Goal: Transaction & Acquisition: Purchase product/service

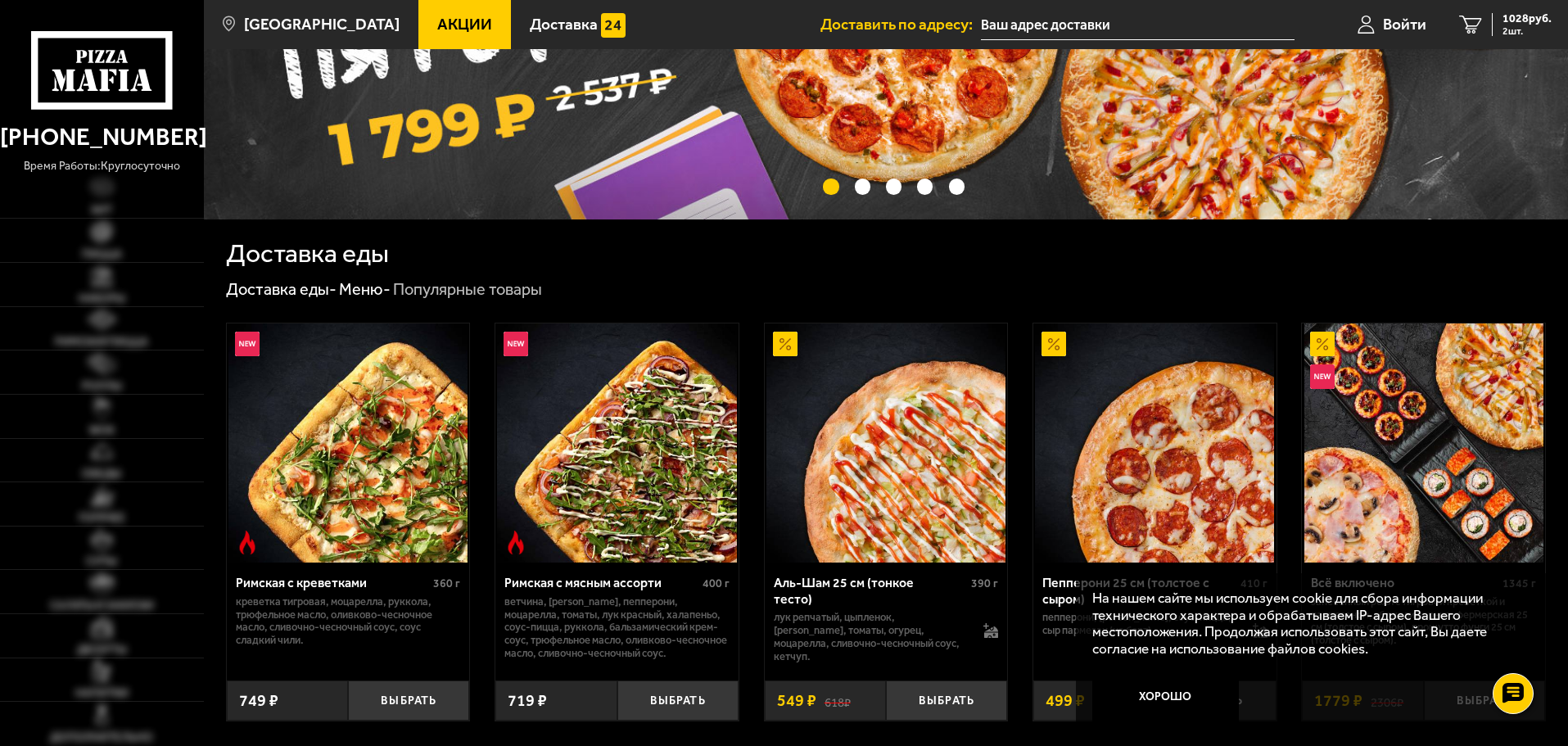
scroll to position [409, 0]
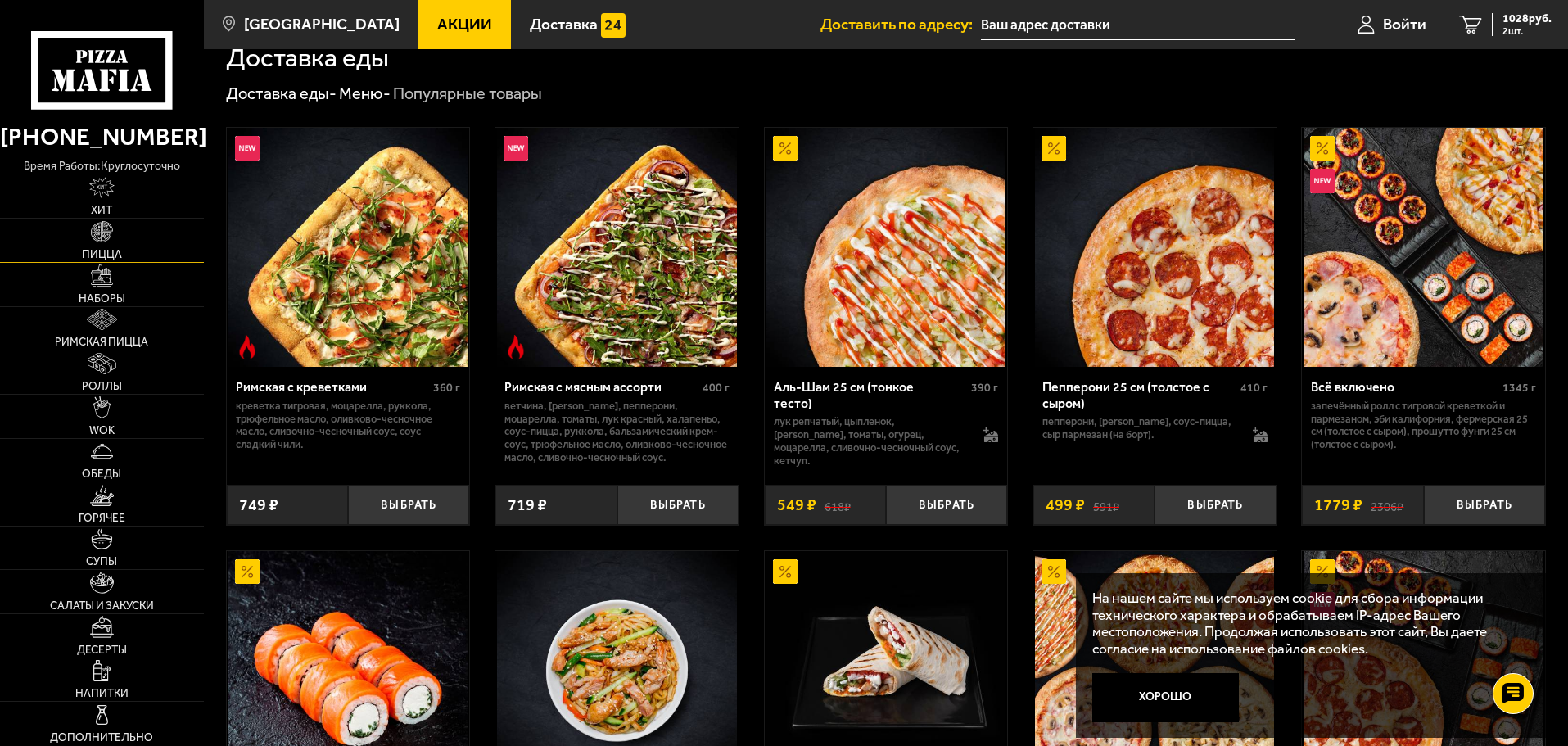
click at [110, 238] on img at bounding box center [101, 232] width 21 height 21
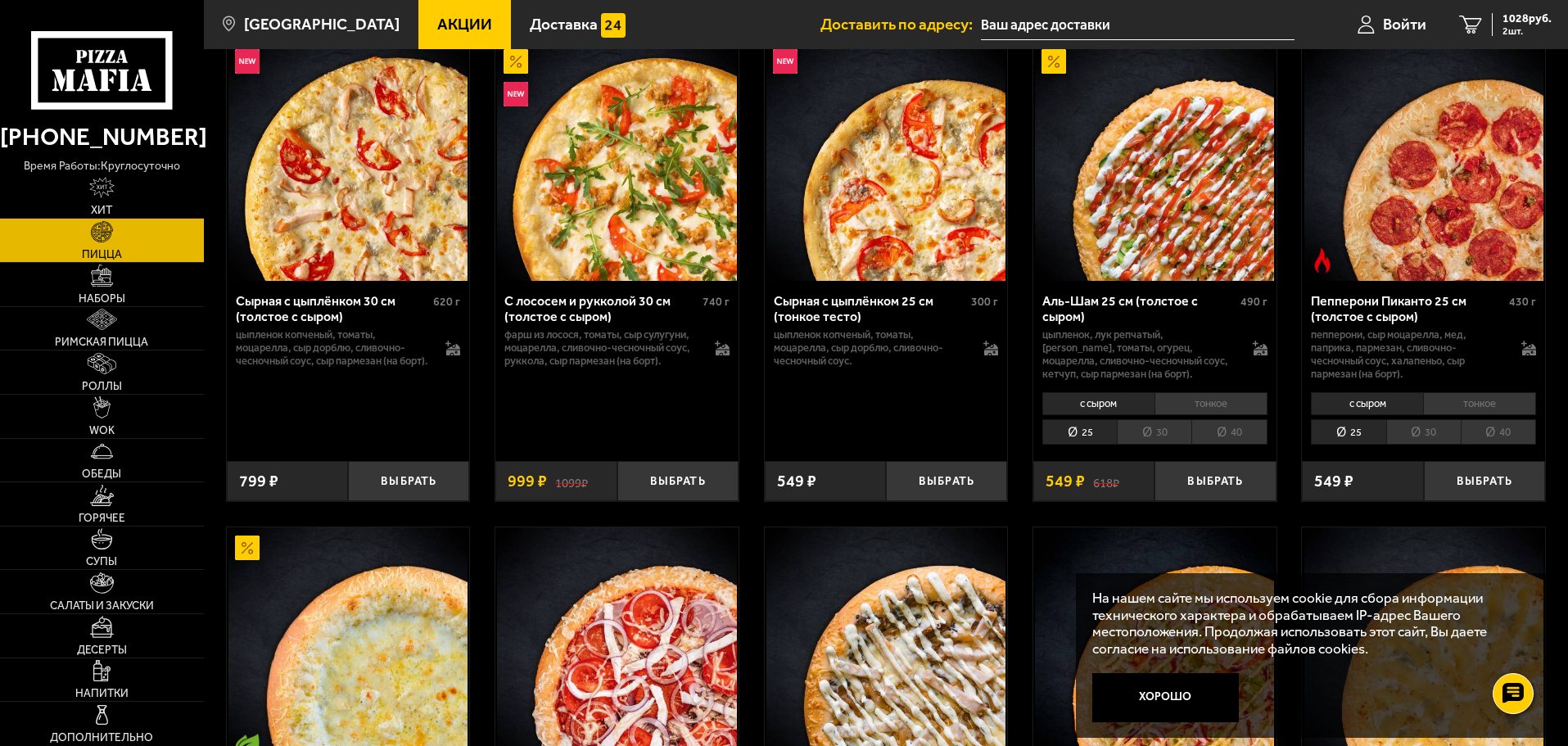
scroll to position [4259, 0]
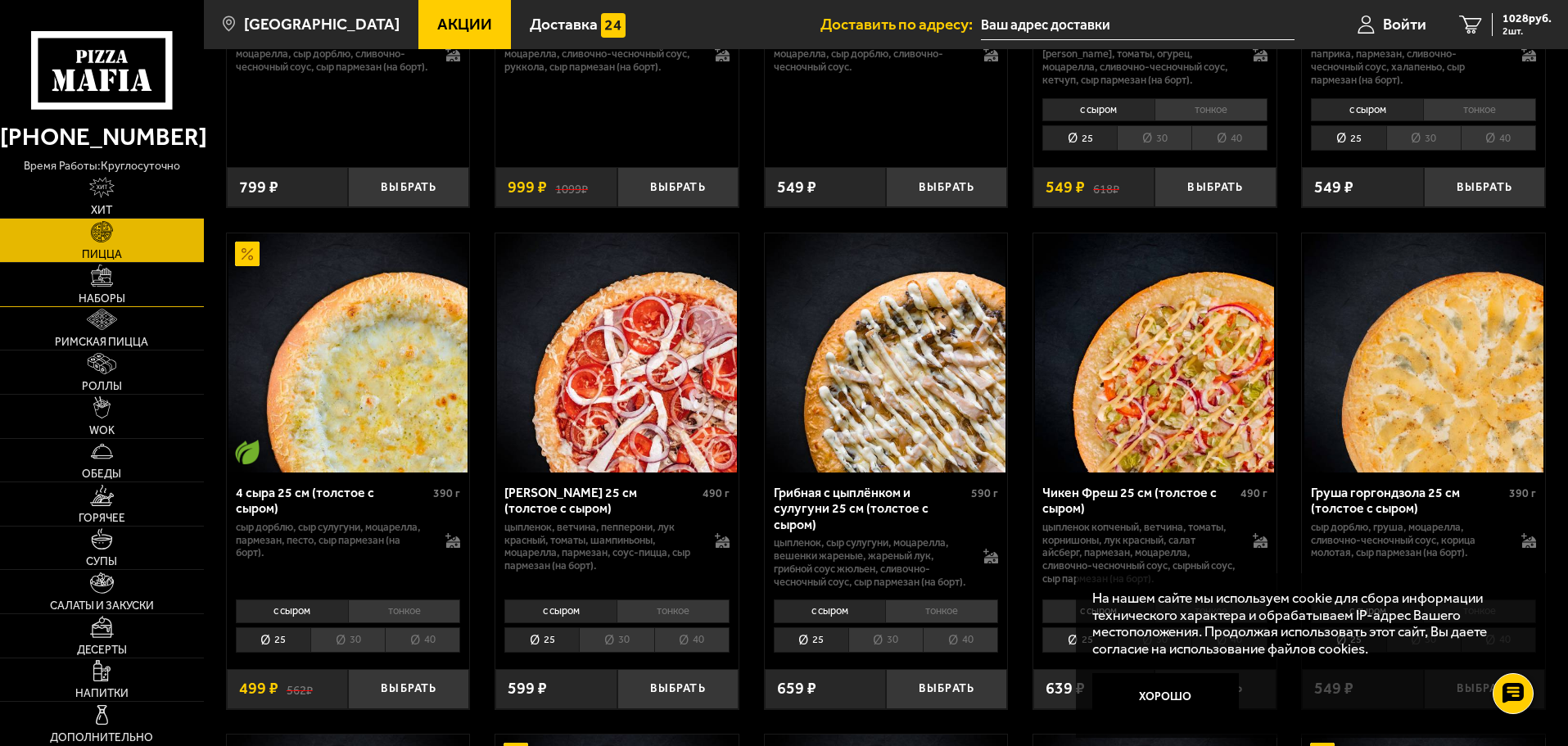
click at [144, 292] on link "Наборы" at bounding box center [102, 284] width 204 height 44
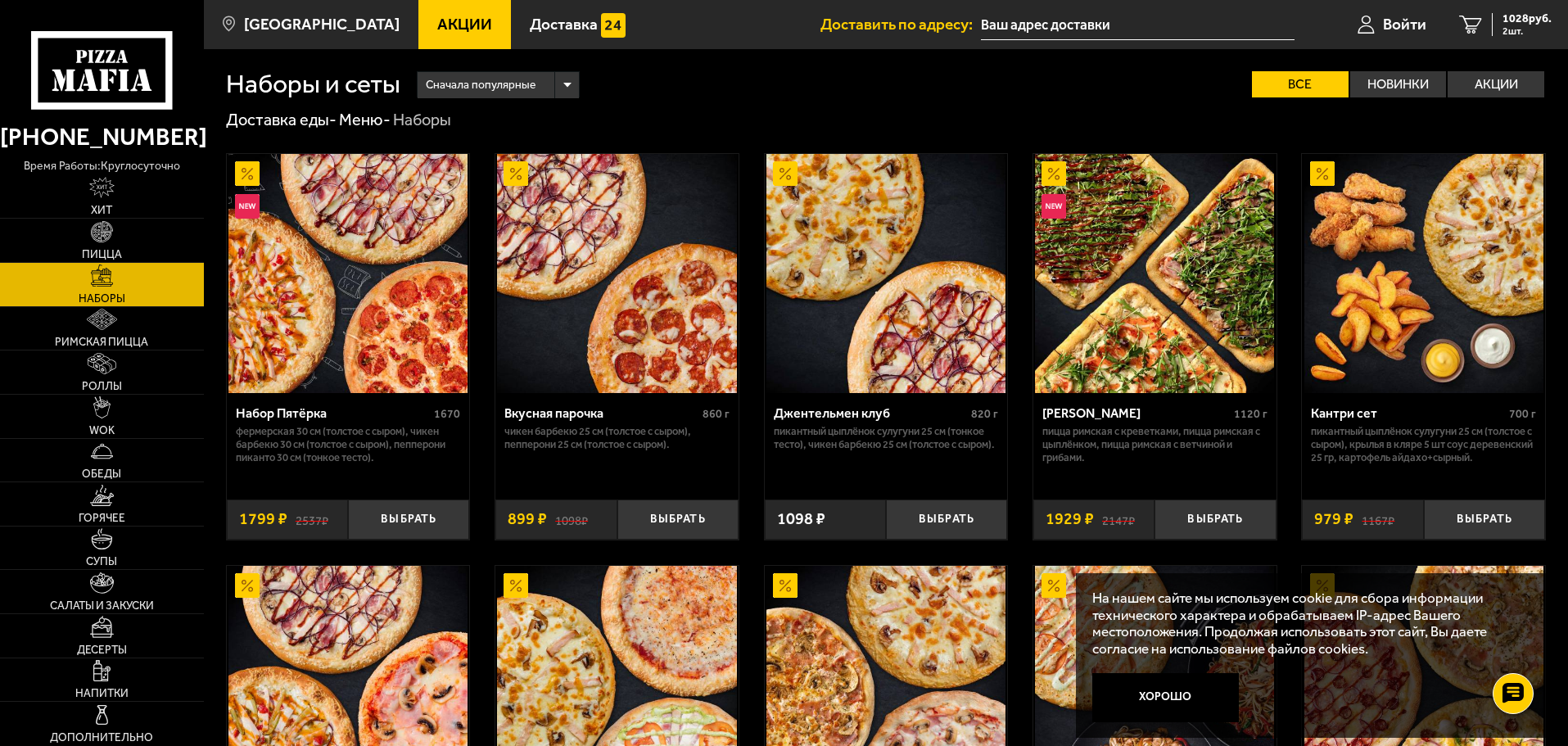
click at [312, 257] on img at bounding box center [347, 273] width 239 height 239
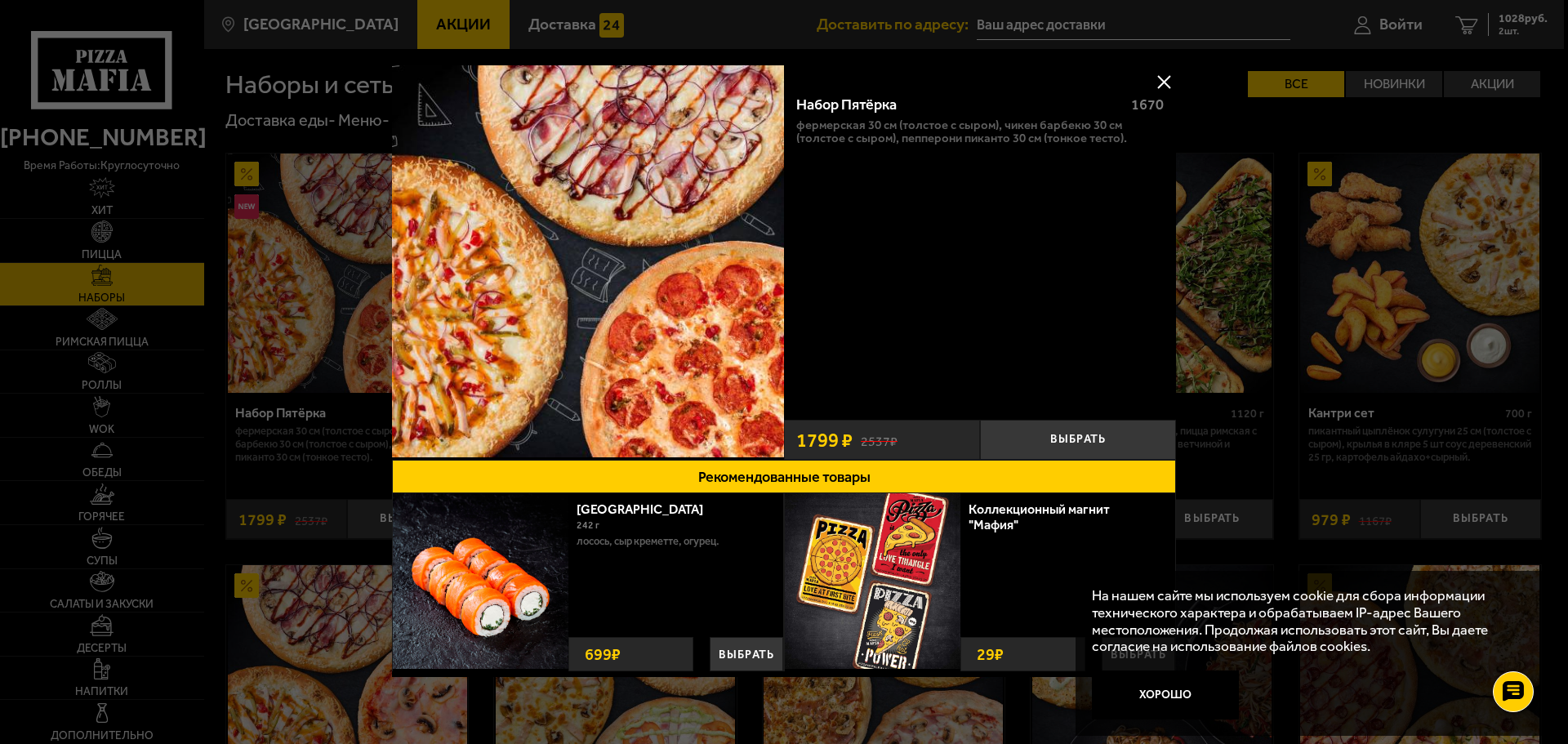
click at [1309, 181] on div at bounding box center [784, 372] width 1568 height 744
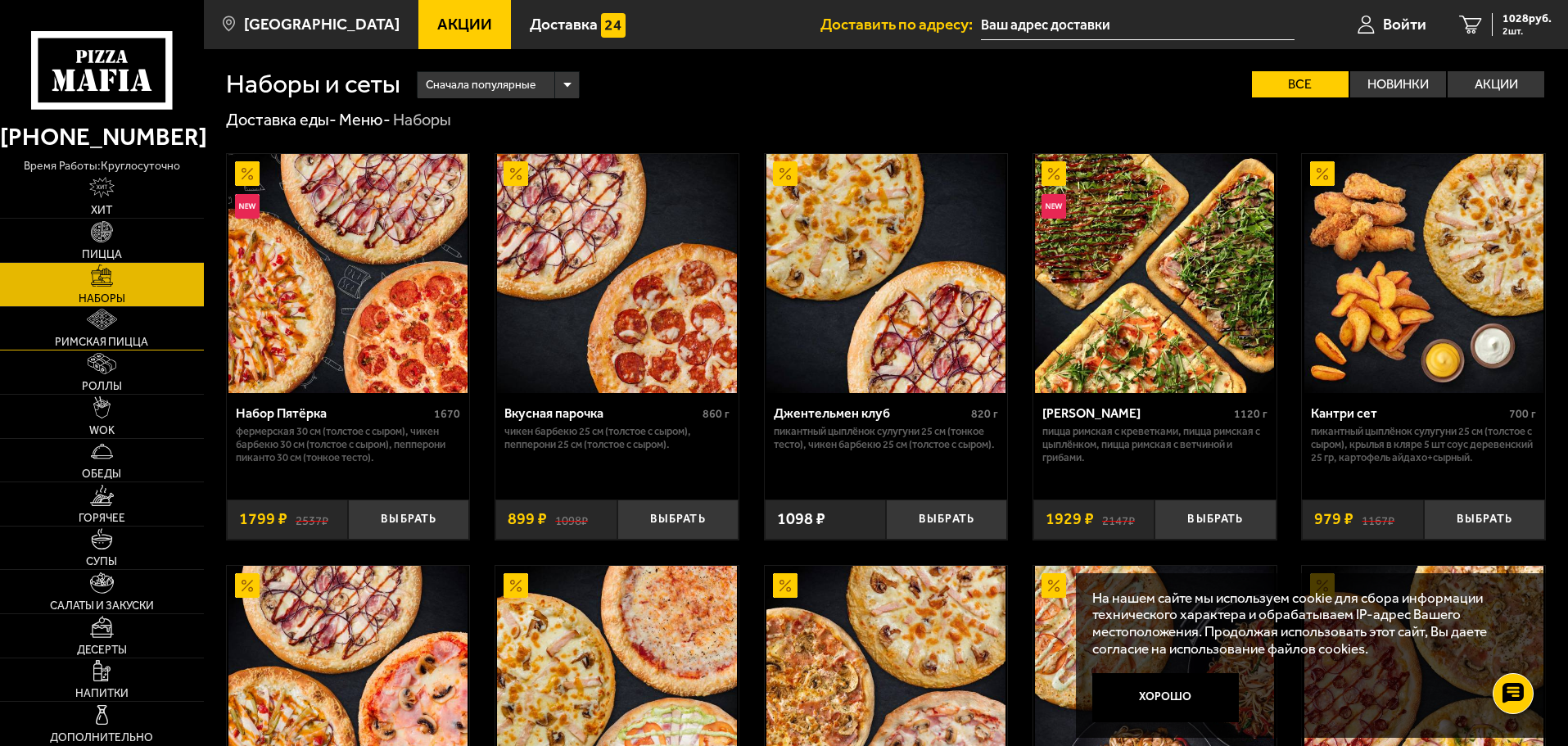
click at [146, 324] on link "Римская пицца" at bounding box center [102, 329] width 204 height 44
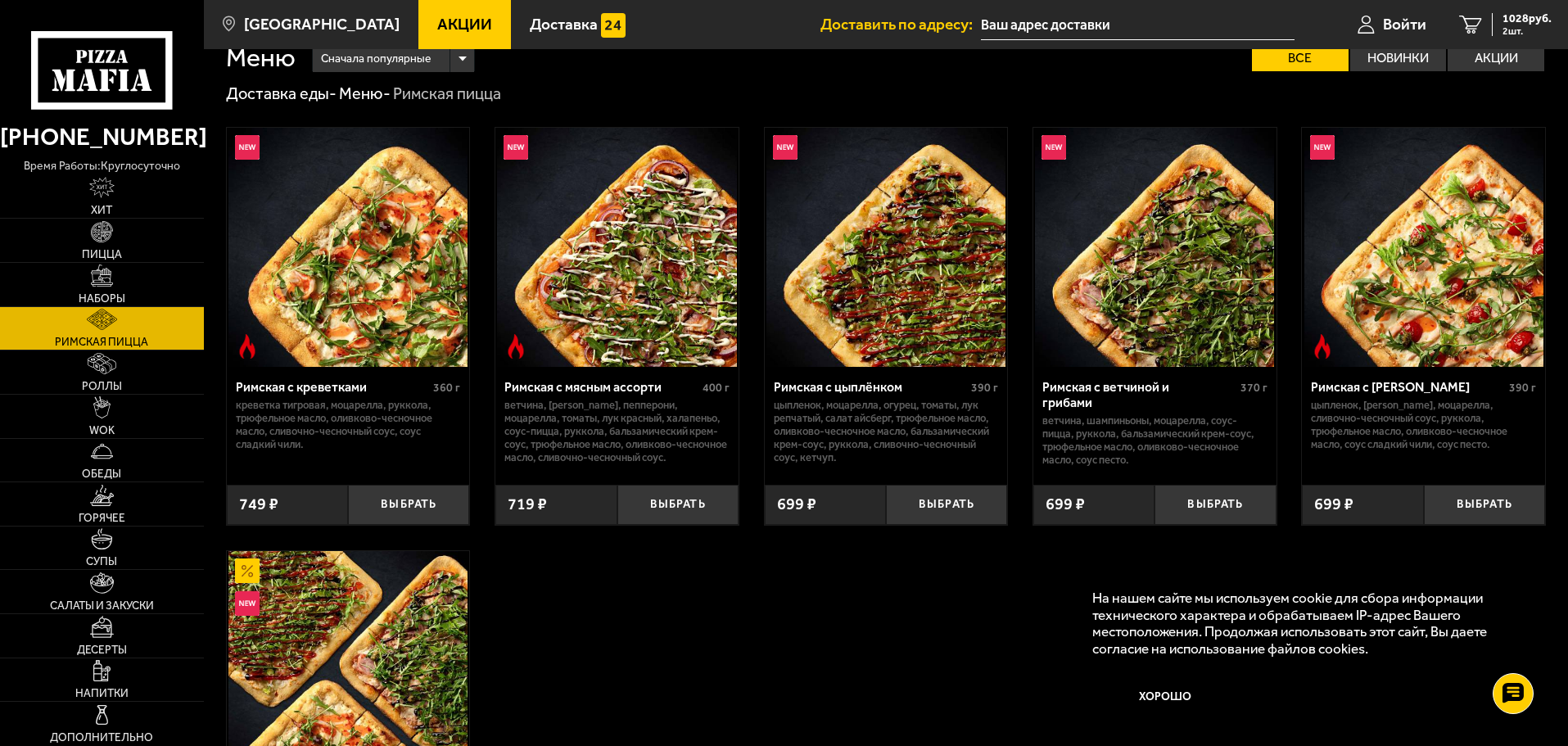
scroll to position [82, 0]
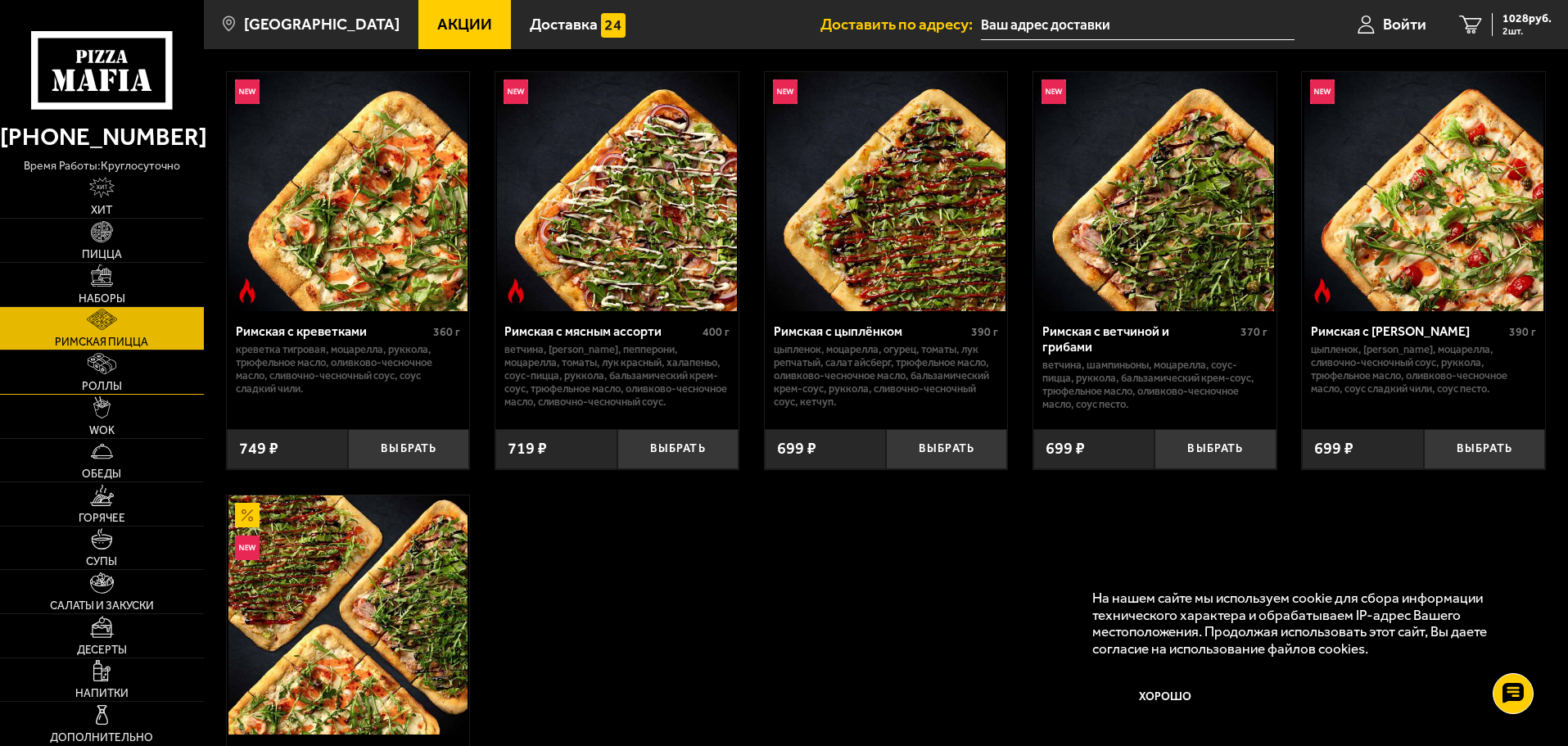
click at [111, 382] on span "Роллы" at bounding box center [101, 386] width 40 height 12
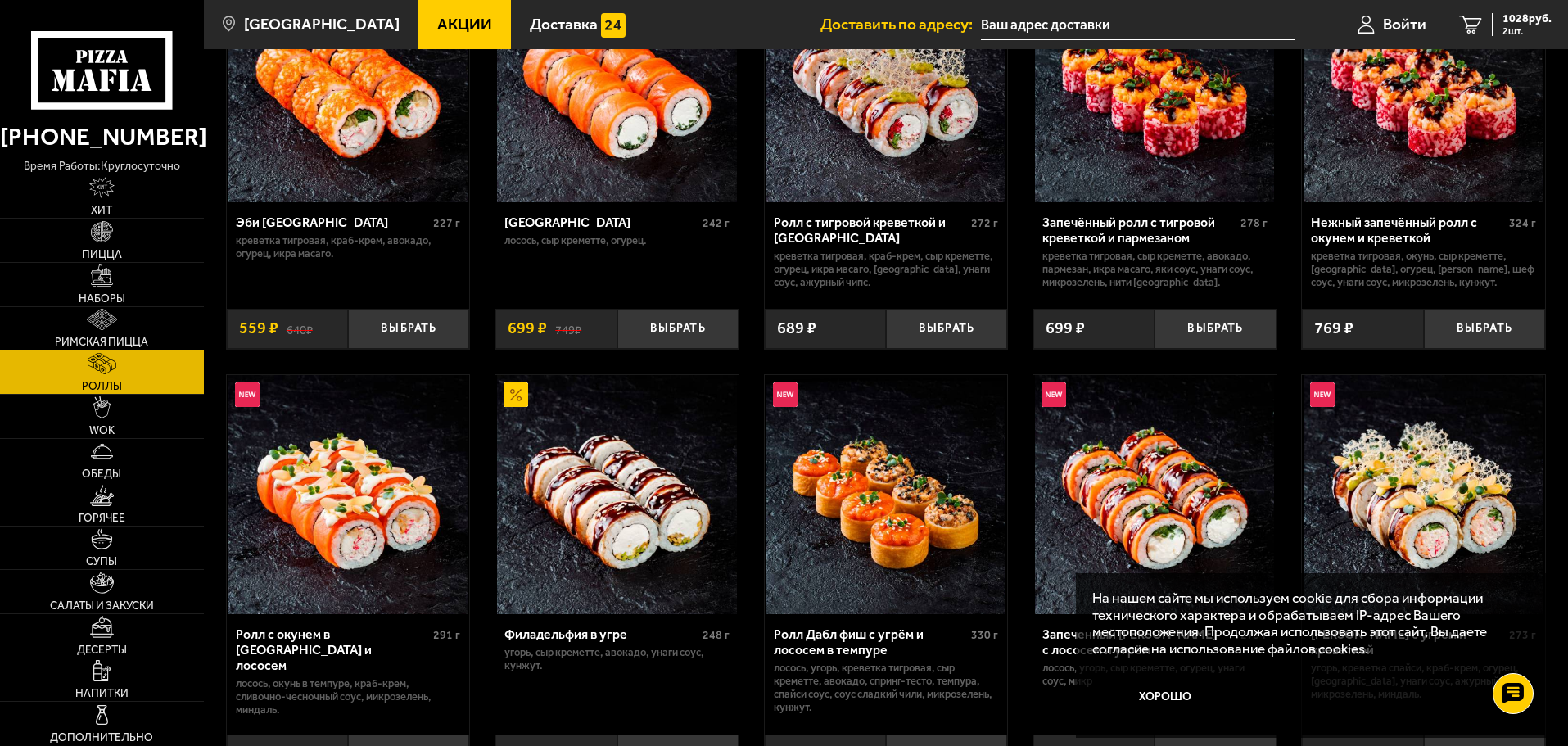
scroll to position [328, 0]
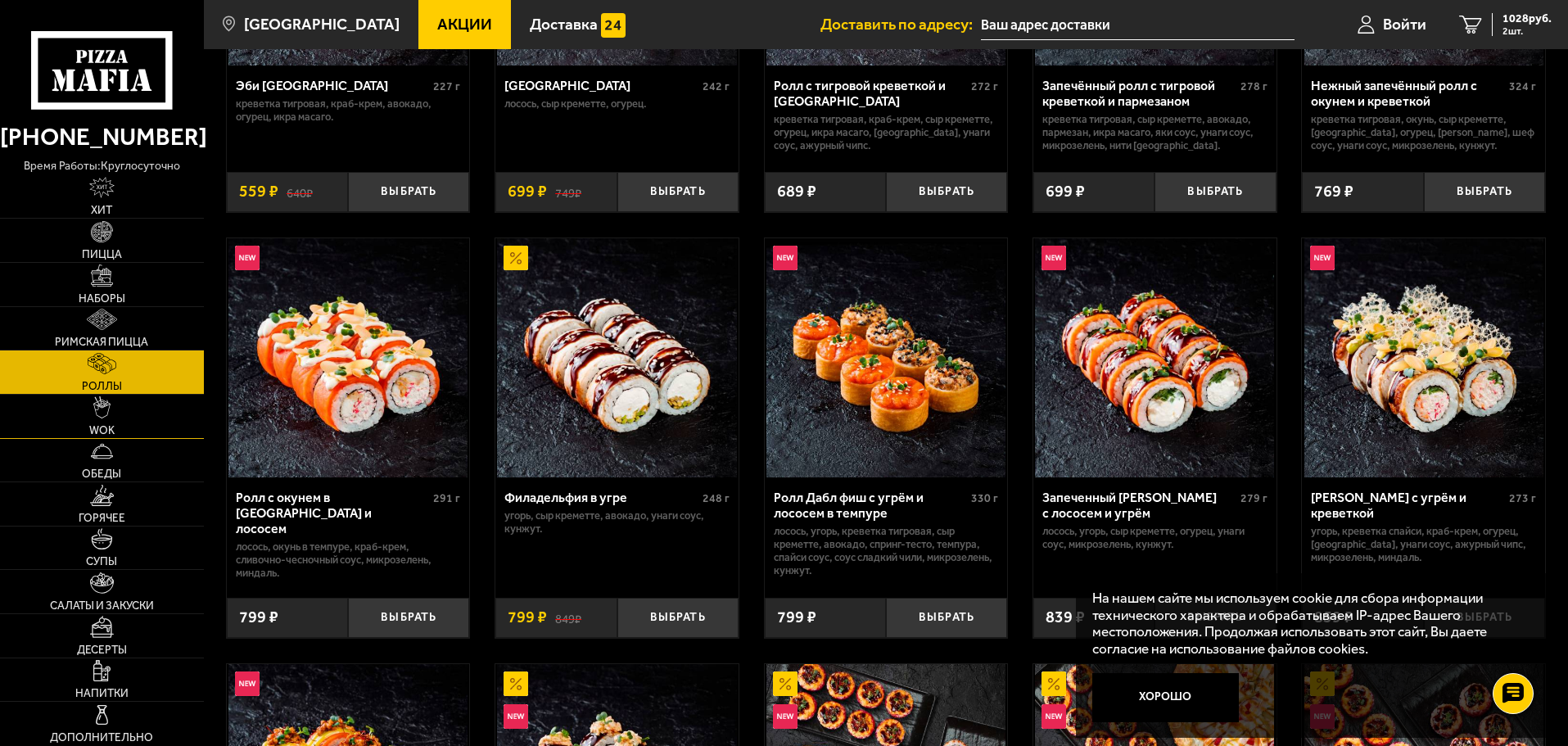
click at [131, 414] on link "WOK" at bounding box center [102, 417] width 204 height 44
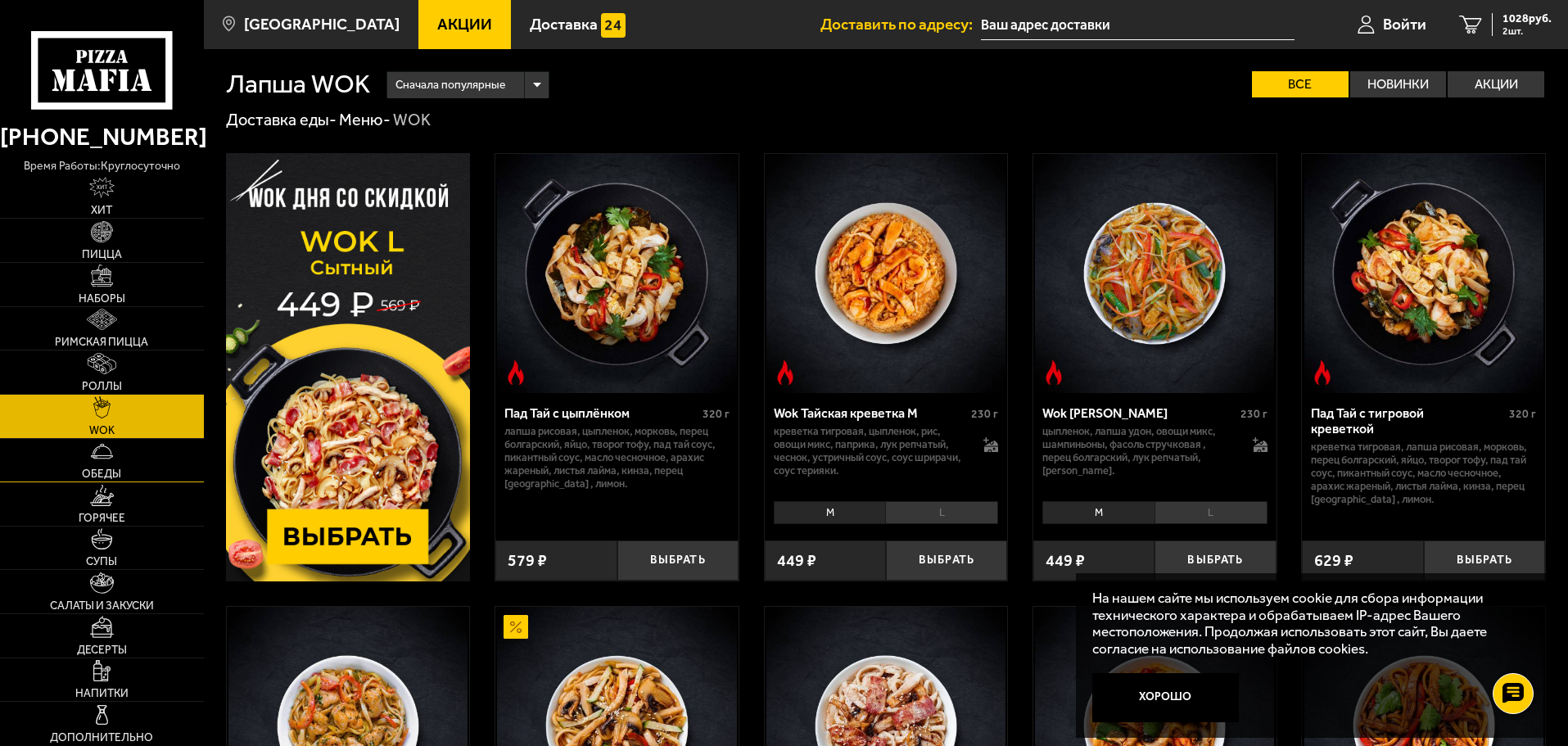
click at [91, 474] on span "Обеды" at bounding box center [101, 474] width 39 height 12
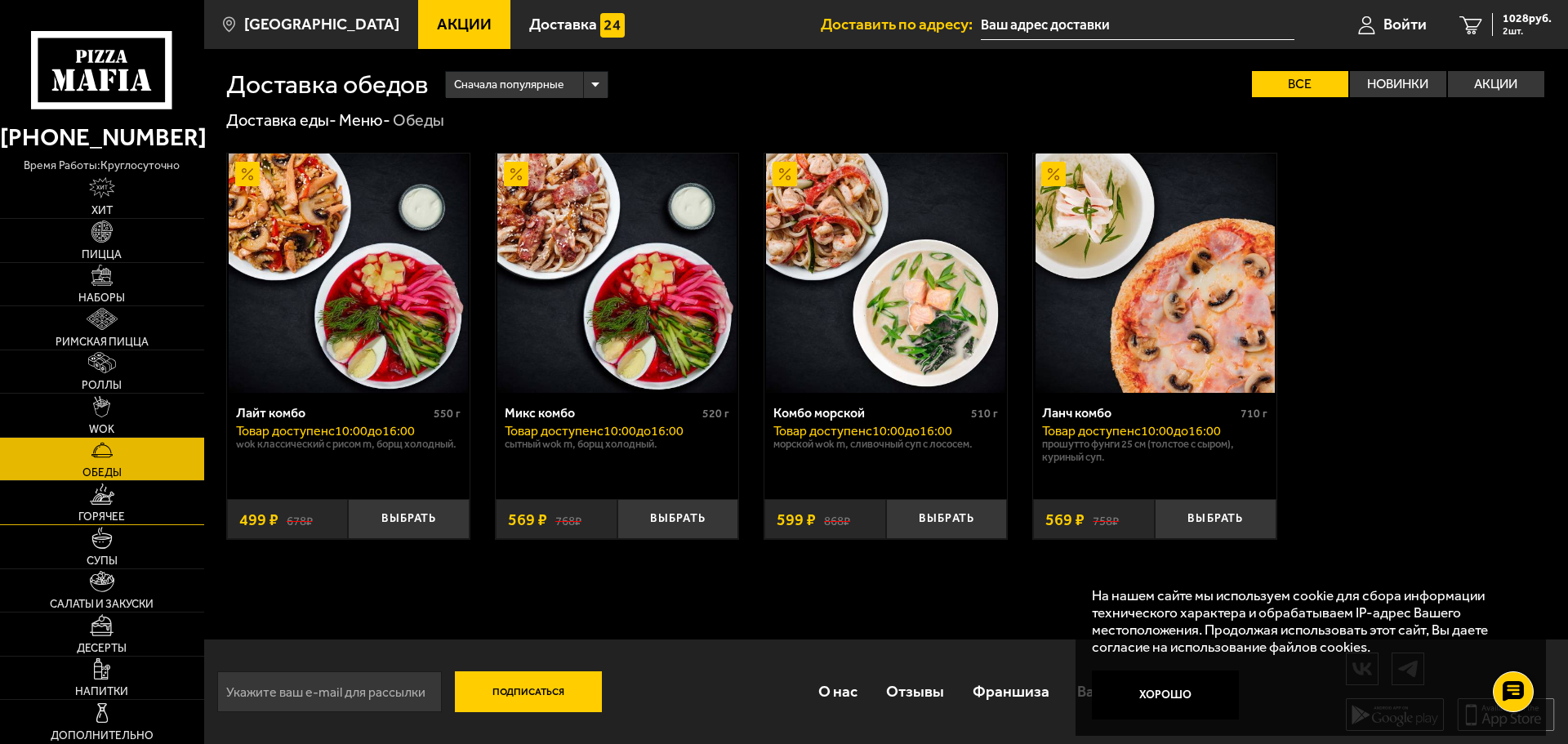
click at [112, 511] on span "Горячее" at bounding box center [102, 516] width 47 height 12
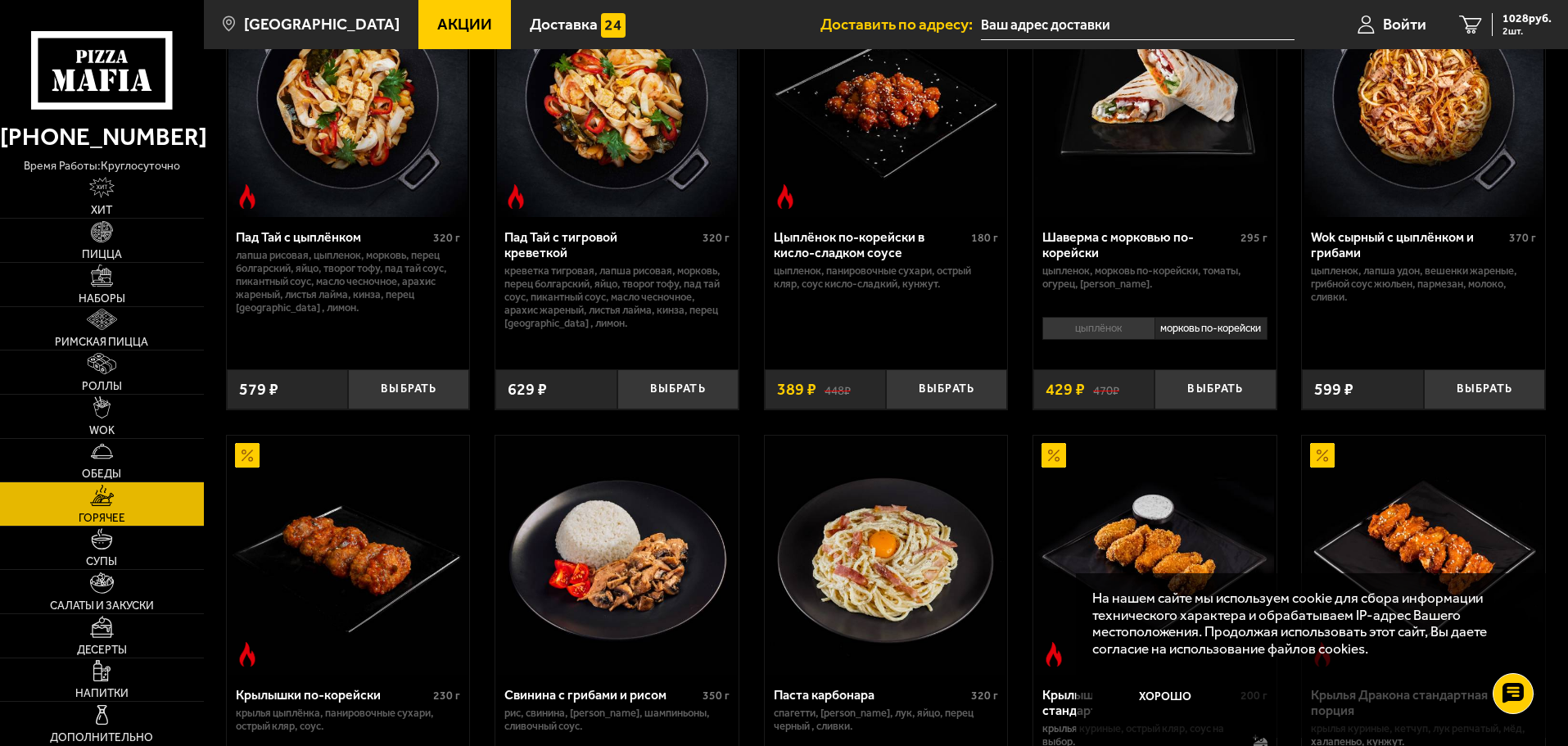
scroll to position [246, 0]
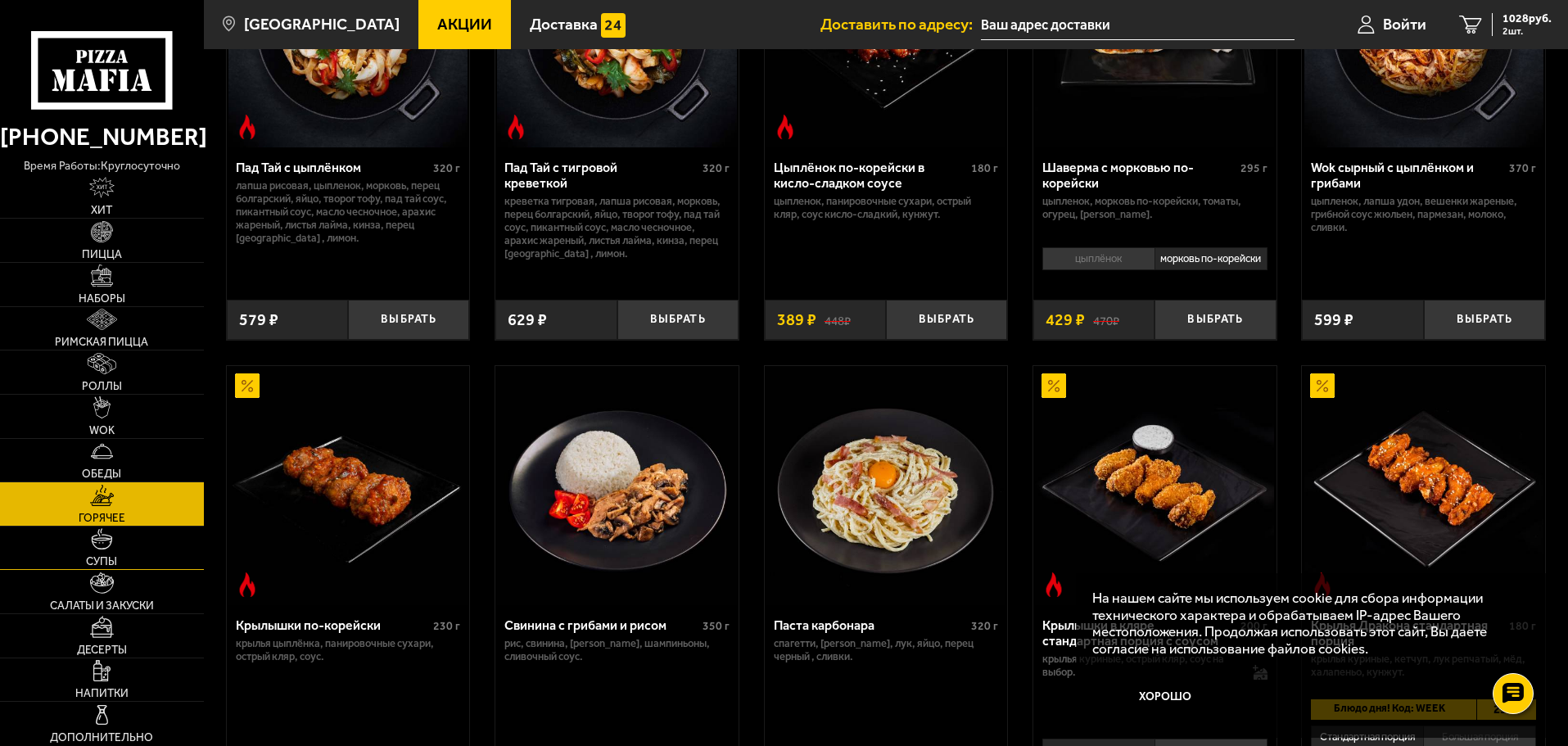
click at [80, 554] on link "Супы" at bounding box center [102, 548] width 204 height 44
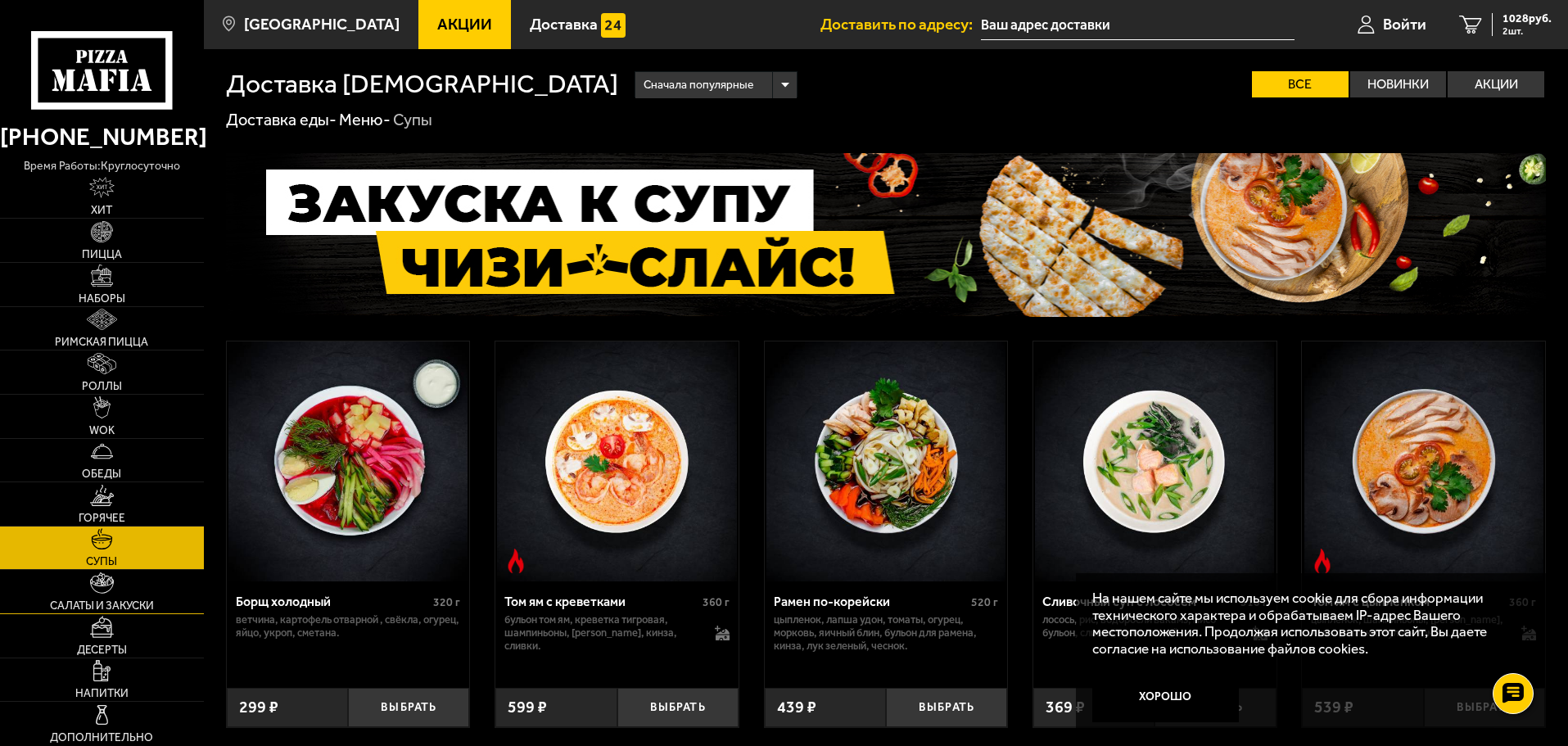
click at [100, 607] on span "Салаты и закуски" at bounding box center [101, 606] width 104 height 12
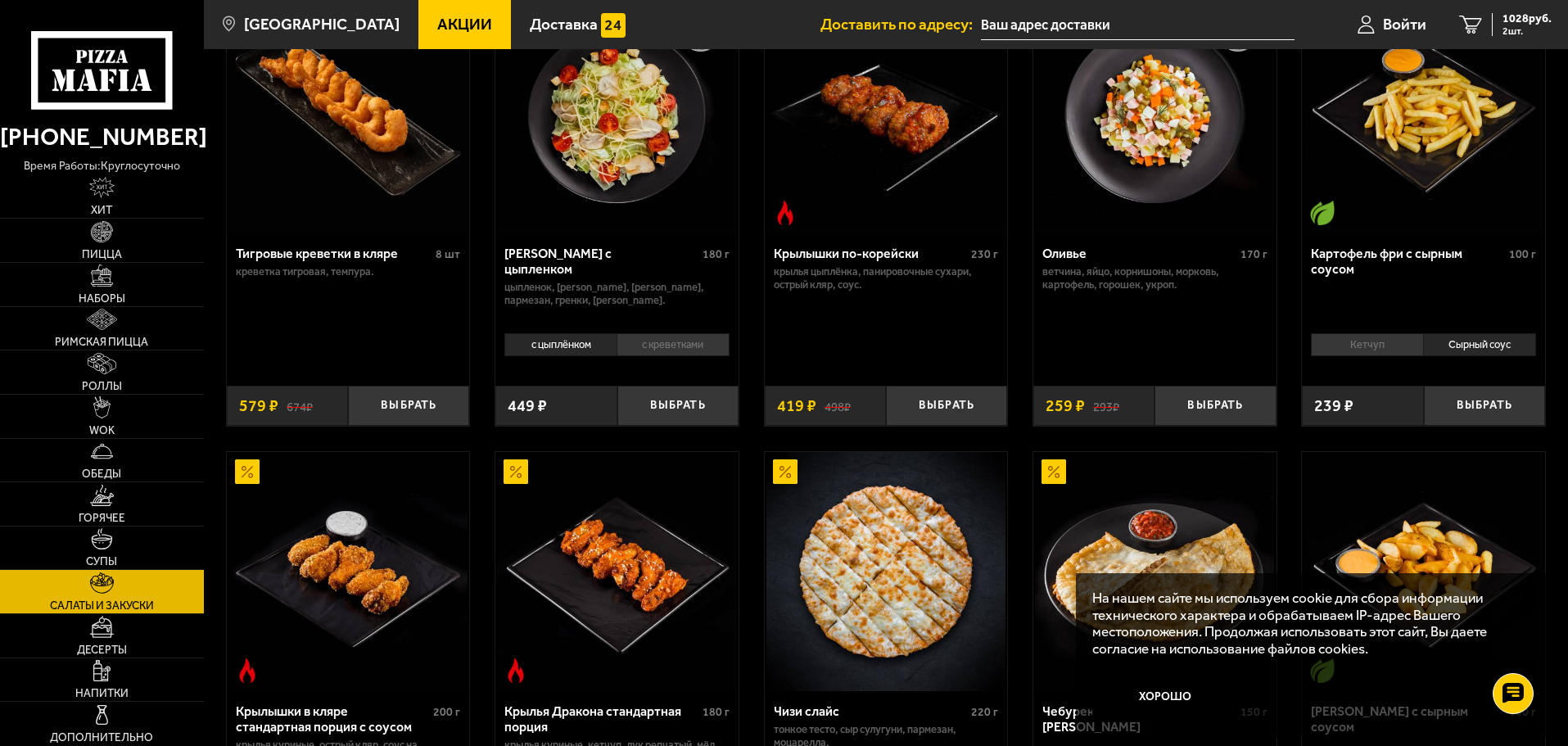
scroll to position [246, 0]
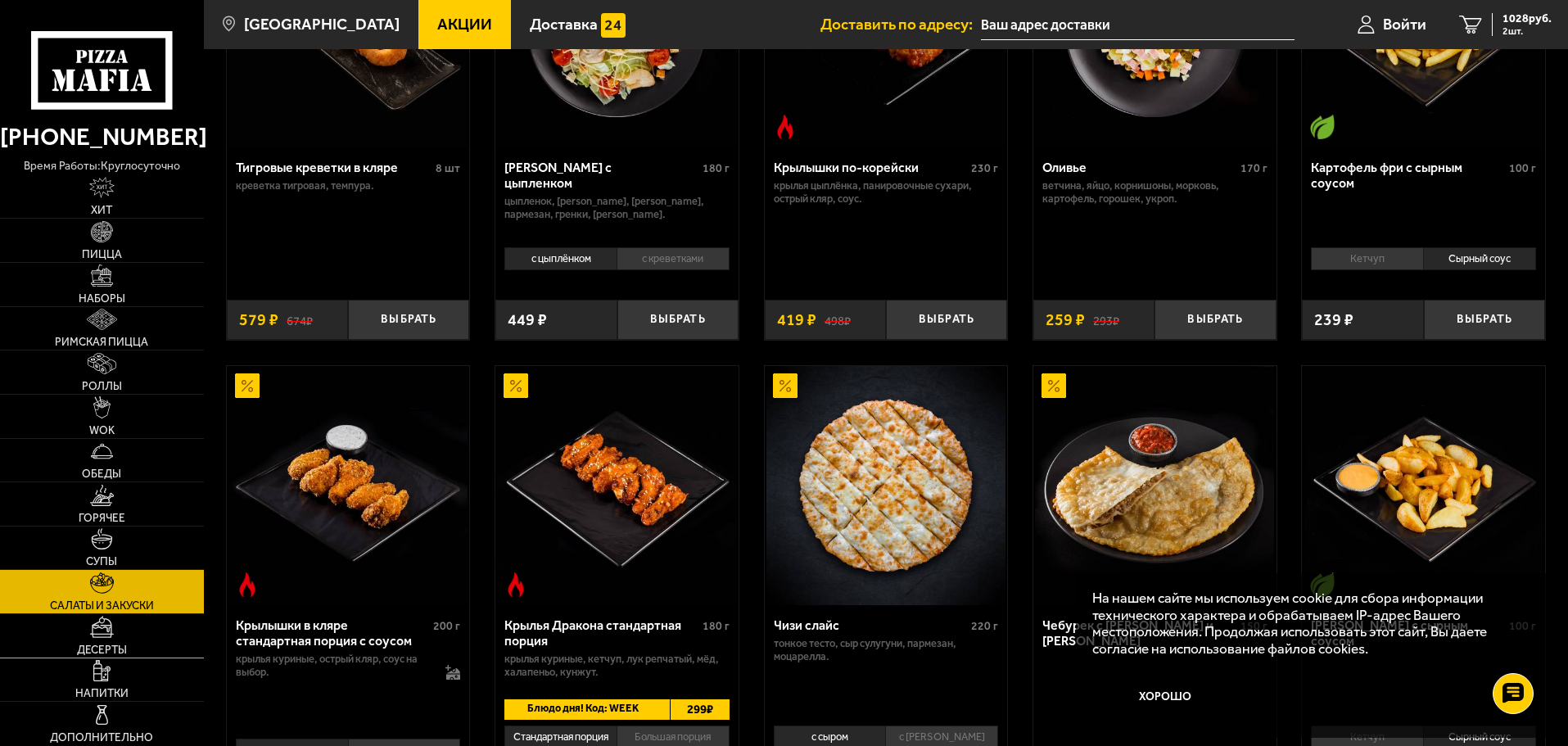
click at [97, 652] on span "Десерты" at bounding box center [102, 650] width 50 height 12
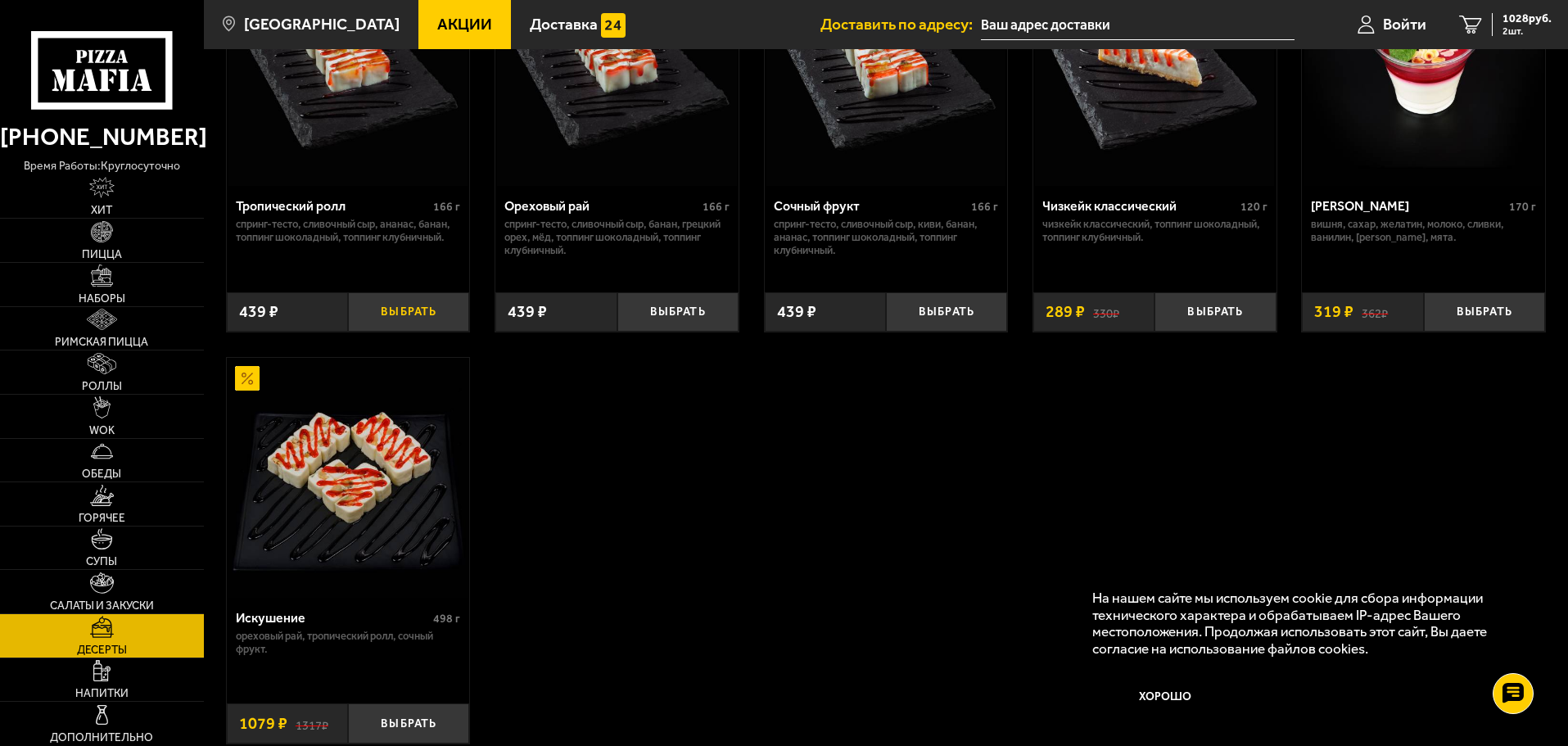
scroll to position [655, 0]
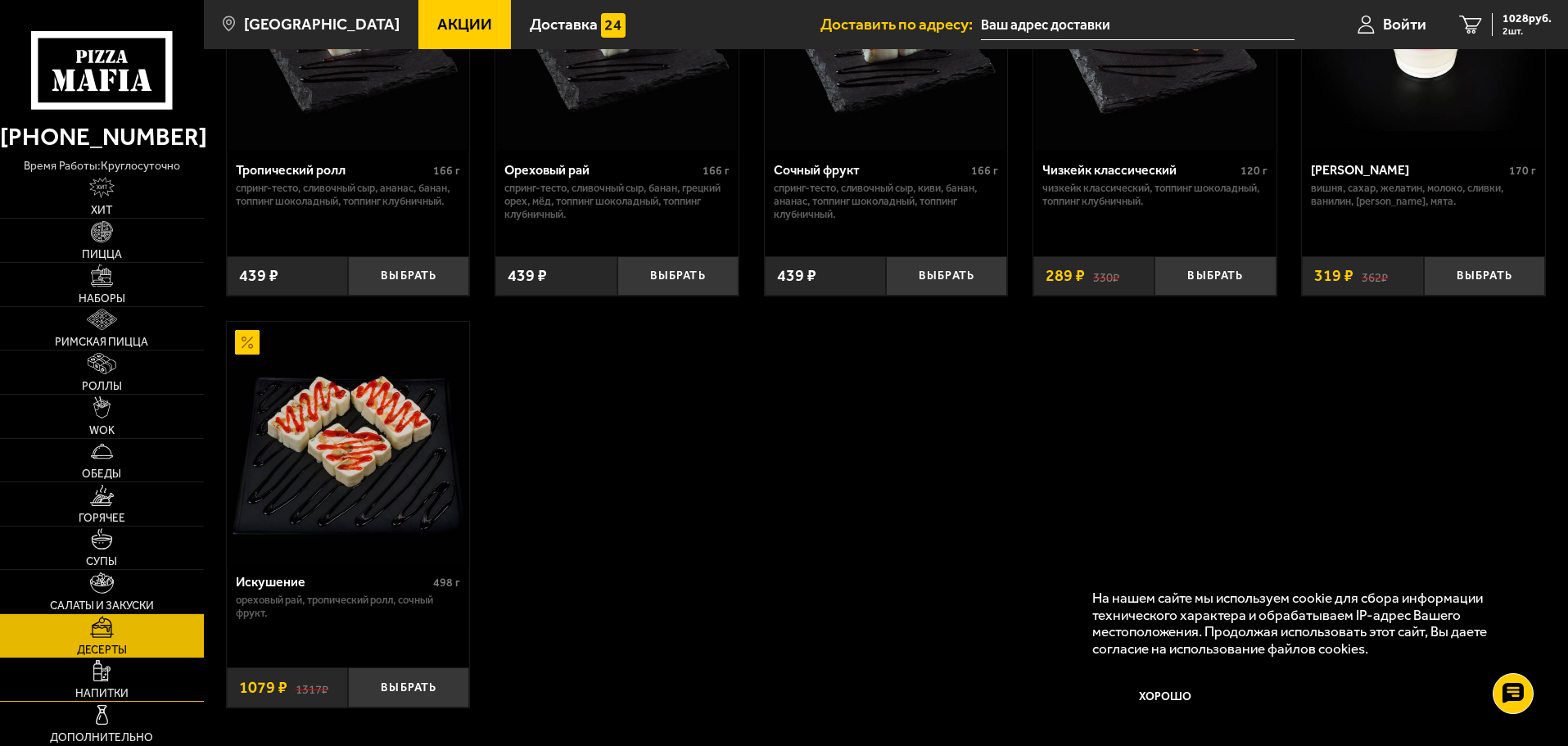
click at [114, 686] on link "Напитки" at bounding box center [102, 680] width 204 height 44
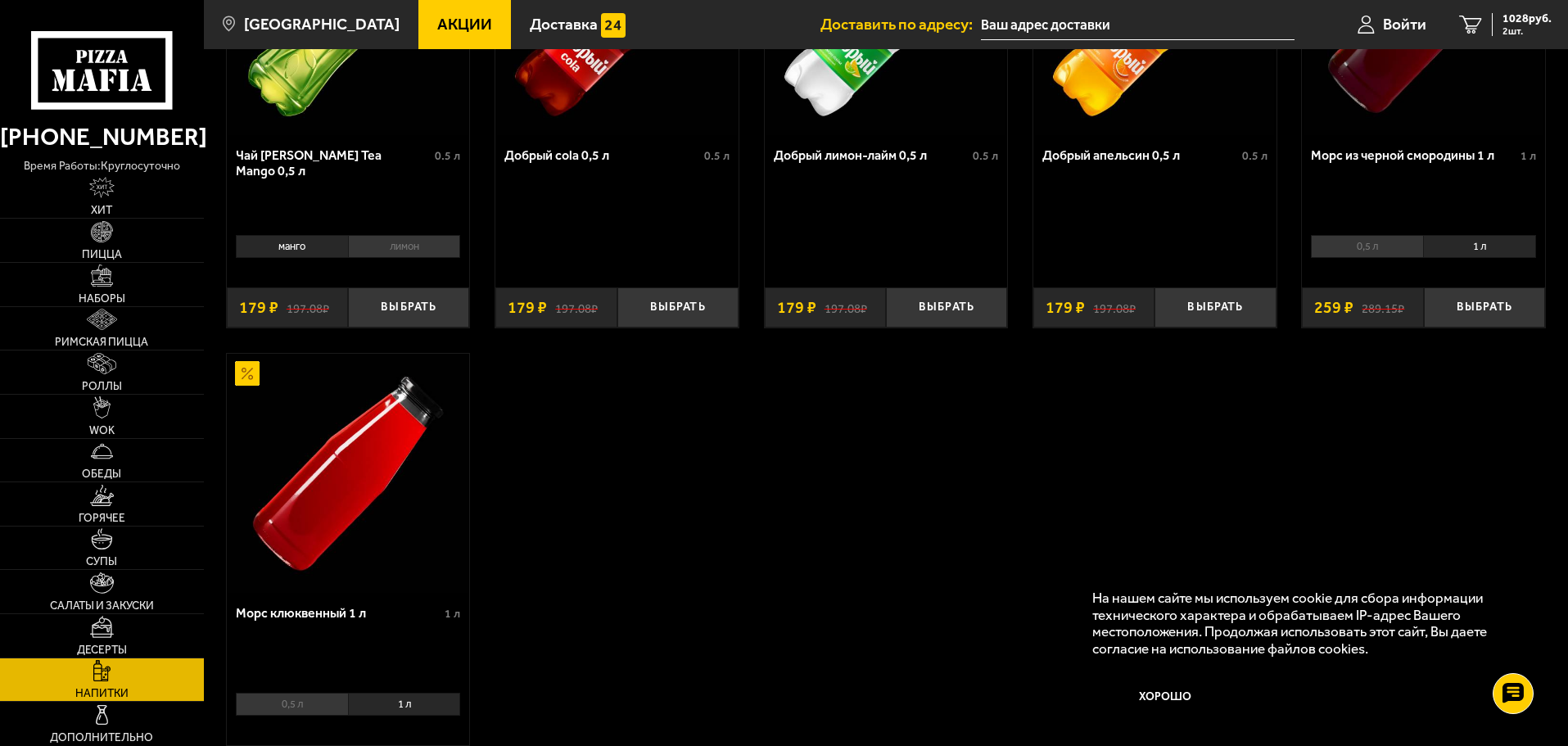
scroll to position [328, 0]
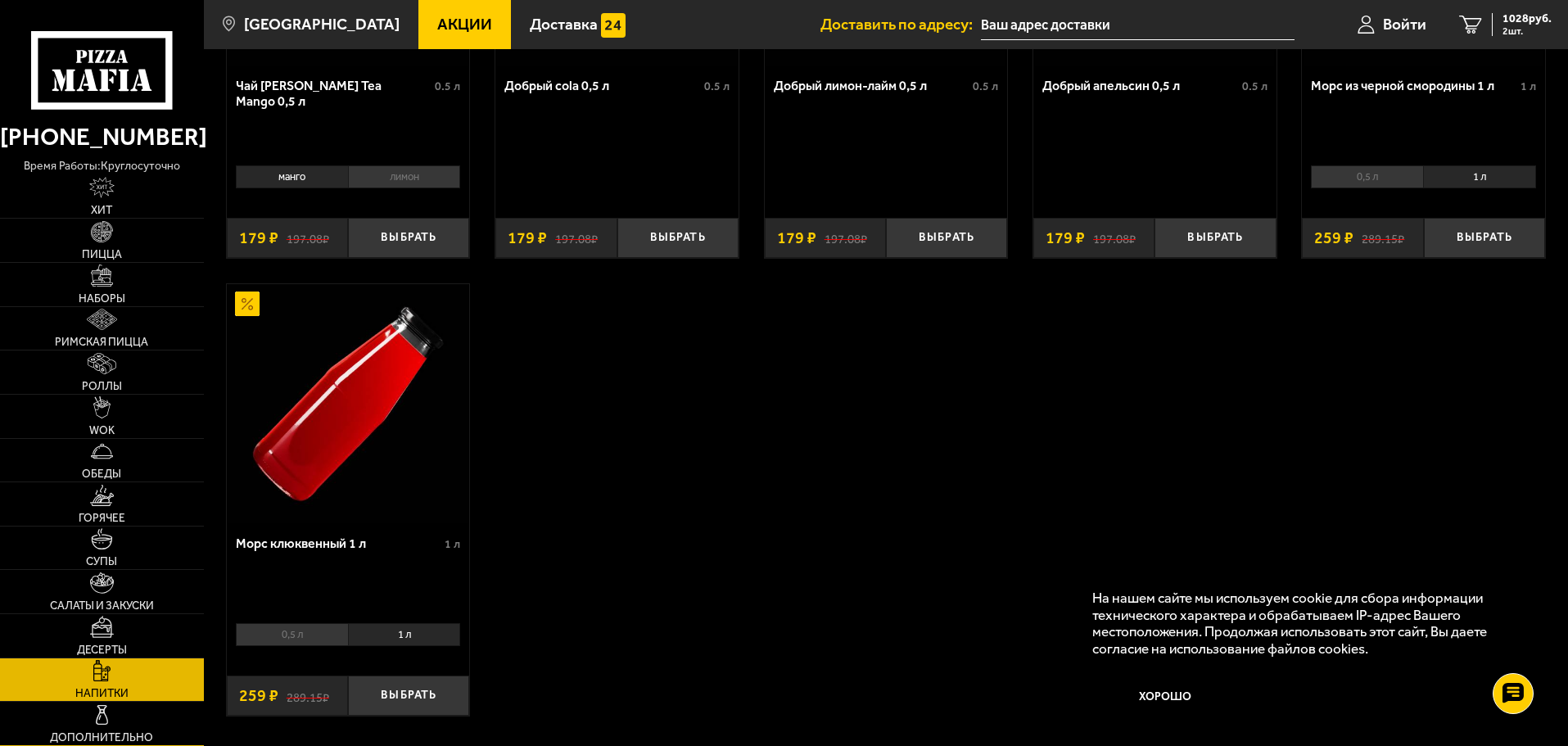
click at [103, 734] on span "Дополнительно" at bounding box center [101, 738] width 103 height 12
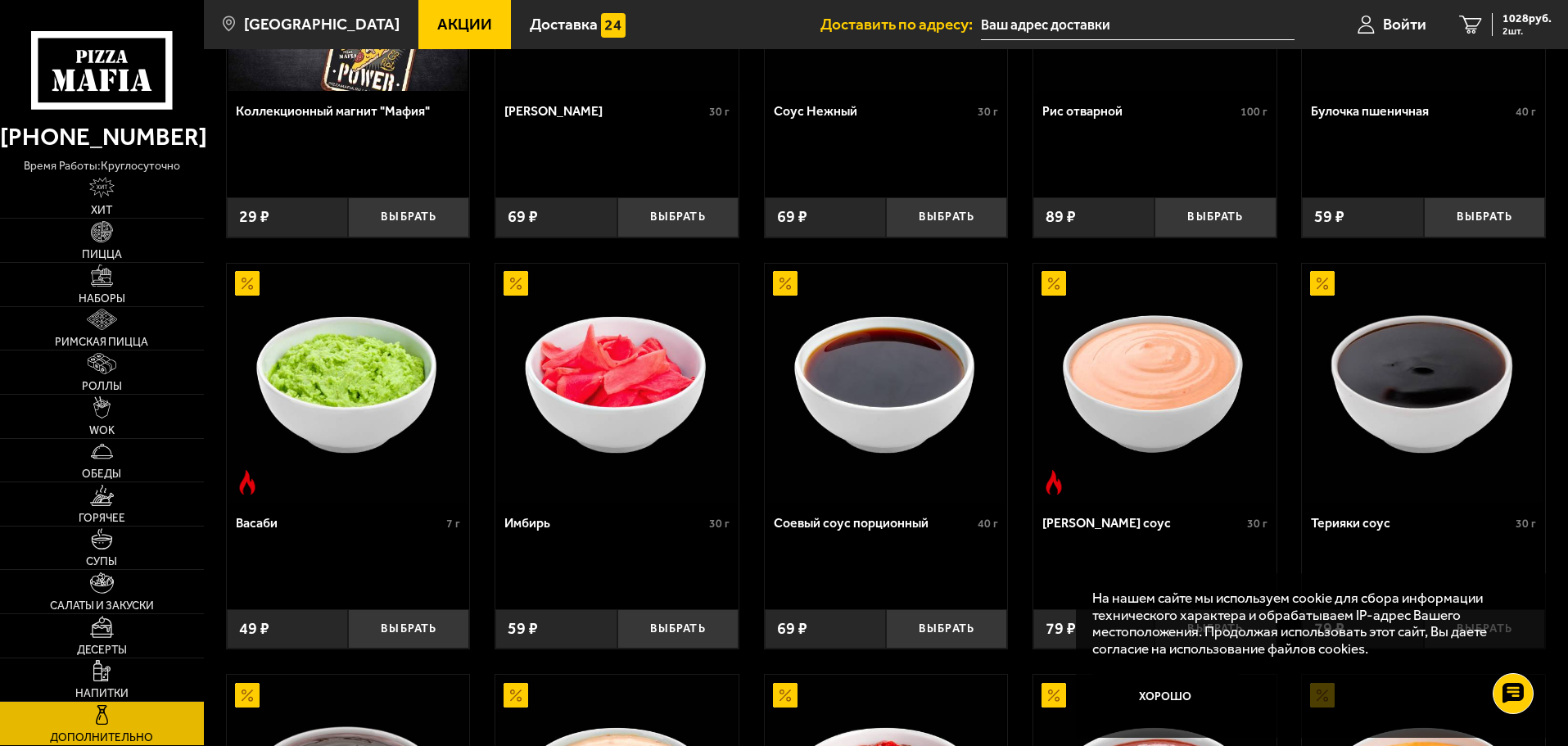
scroll to position [491, 0]
